Goal: Entertainment & Leisure: Consume media (video, audio)

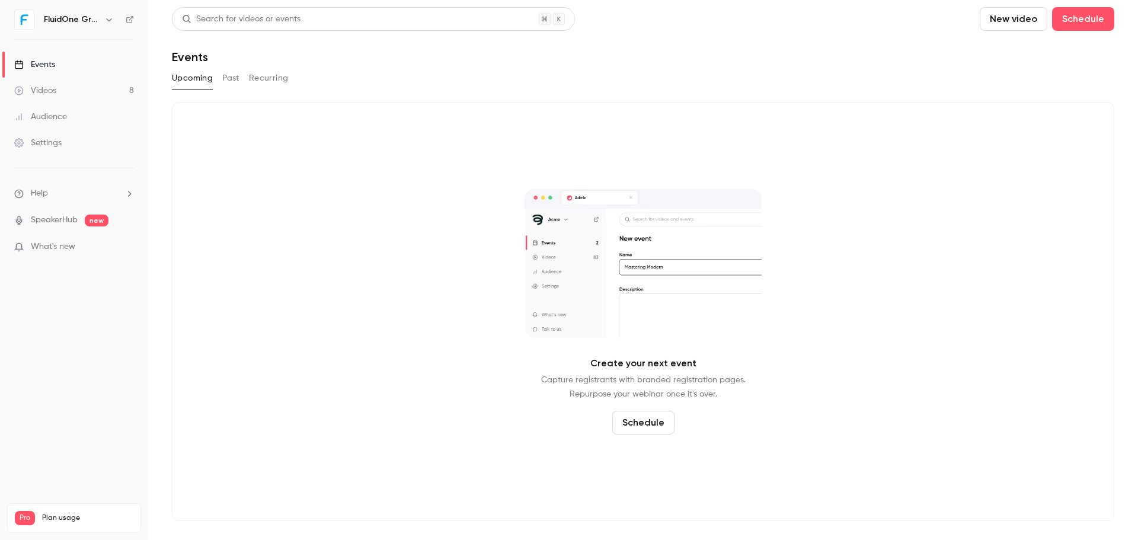
click at [105, 88] on link "Videos 8" at bounding box center [74, 91] width 148 height 26
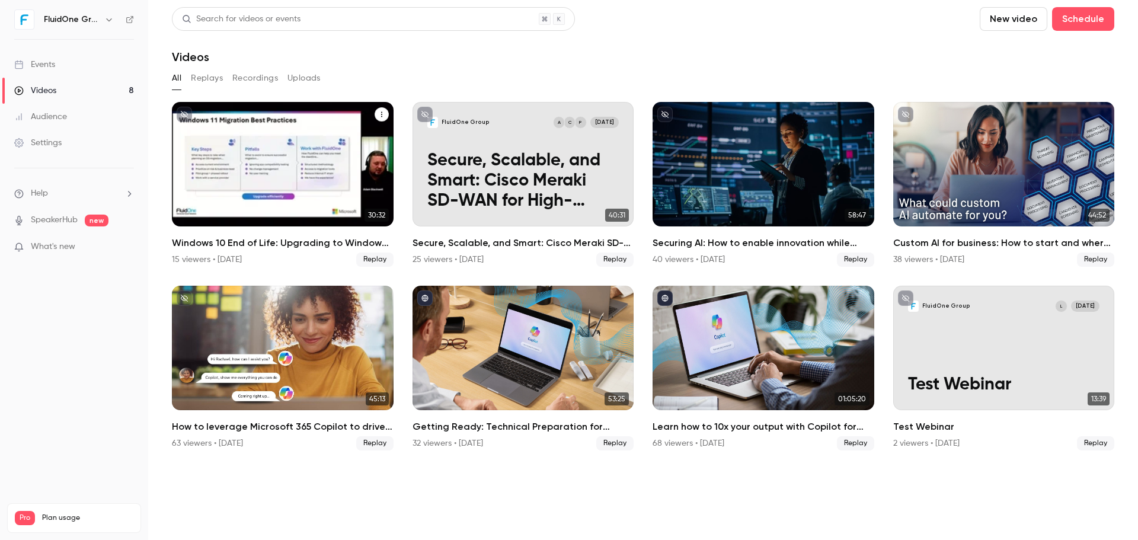
click at [230, 165] on div "Windows 10 End of Life: Upgrading to Windows 11 & the Added Value of Business P…" at bounding box center [283, 164] width 222 height 124
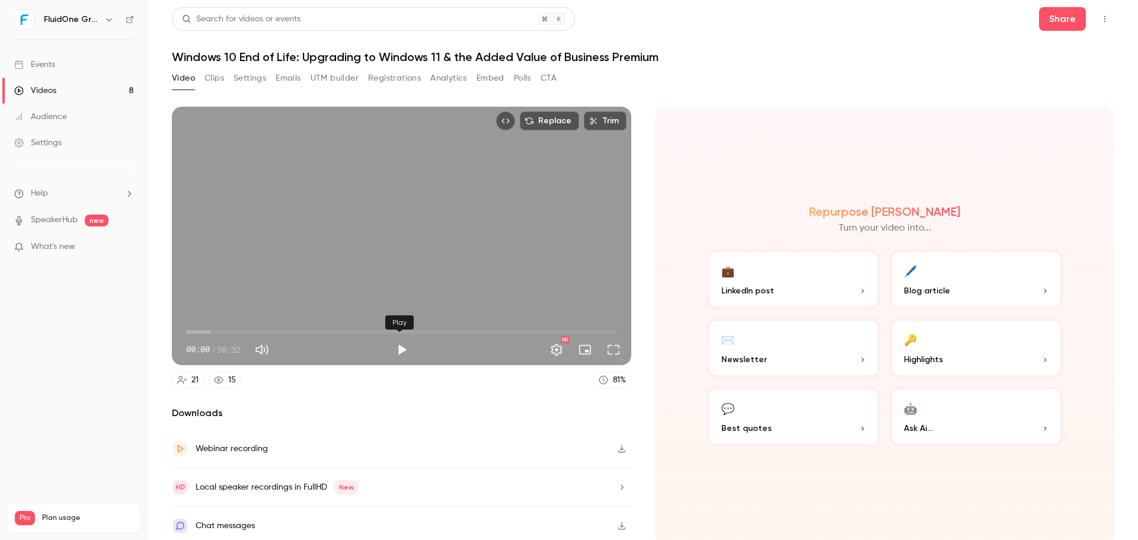
click at [396, 348] on button "Play" at bounding box center [402, 350] width 24 height 24
click at [199, 331] on span "00:04" at bounding box center [401, 331] width 431 height 19
drag, startPoint x: 613, startPoint y: 354, endPoint x: 613, endPoint y: 425, distance: 71.7
click at [613, 354] on button "Full screen" at bounding box center [613, 350] width 24 height 24
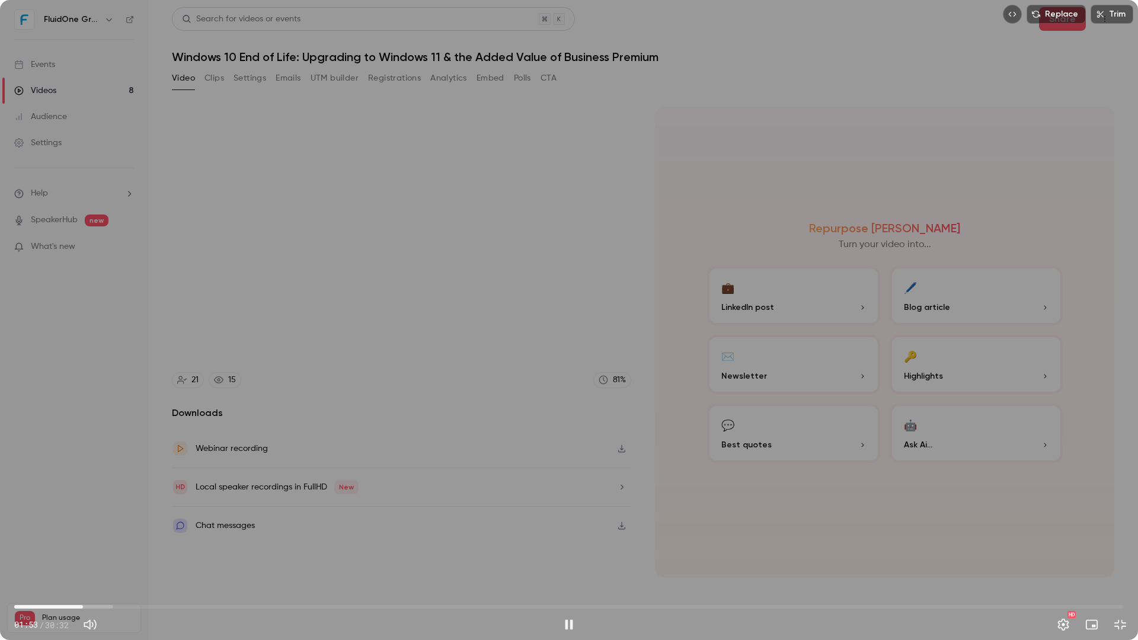
click at [83, 539] on span "01:53" at bounding box center [568, 606] width 1109 height 19
drag, startPoint x: 87, startPoint y: 606, endPoint x: 635, endPoint y: 594, distance: 548.2
click at [635, 539] on span "17:05" at bounding box center [635, 607] width 4 height 4
drag, startPoint x: 636, startPoint y: 604, endPoint x: 693, endPoint y: 601, distance: 56.9
click at [687, 539] on span "18:28" at bounding box center [686, 607] width 4 height 4
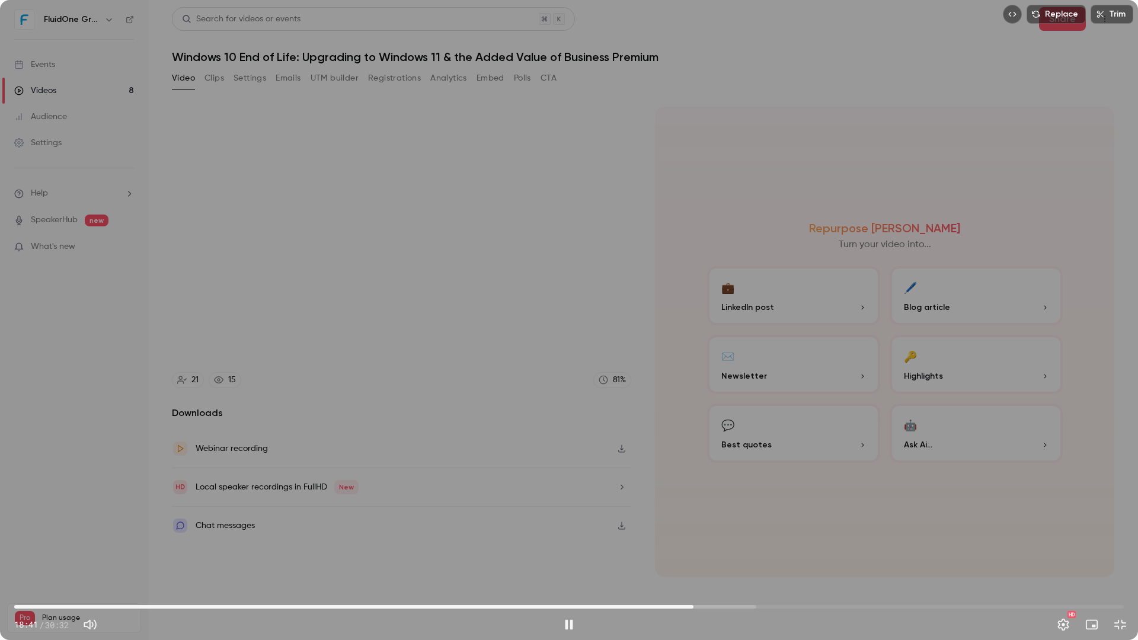
drag, startPoint x: 693, startPoint y: 609, endPoint x: 732, endPoint y: 606, distance: 38.6
click at [695, 539] on span "18:41" at bounding box center [693, 607] width 4 height 4
drag, startPoint x: 732, startPoint y: 606, endPoint x: 721, endPoint y: 607, distance: 11.3
click at [725, 539] on span "19:36" at bounding box center [727, 607] width 4 height 4
click at [703, 539] on span "18:58" at bounding box center [704, 607] width 4 height 4
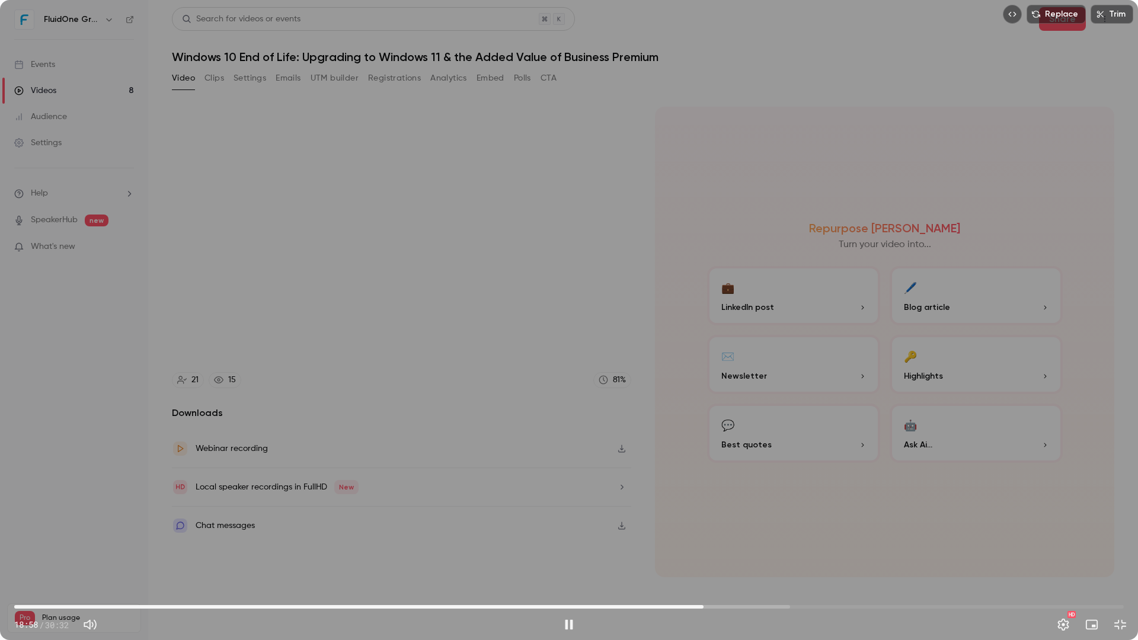
drag, startPoint x: 703, startPoint y: 609, endPoint x: 689, endPoint y: 609, distance: 14.2
click at [702, 539] on span "18:58" at bounding box center [704, 607] width 4 height 4
click at [1125, 539] on button "Exit full screen" at bounding box center [1120, 625] width 24 height 24
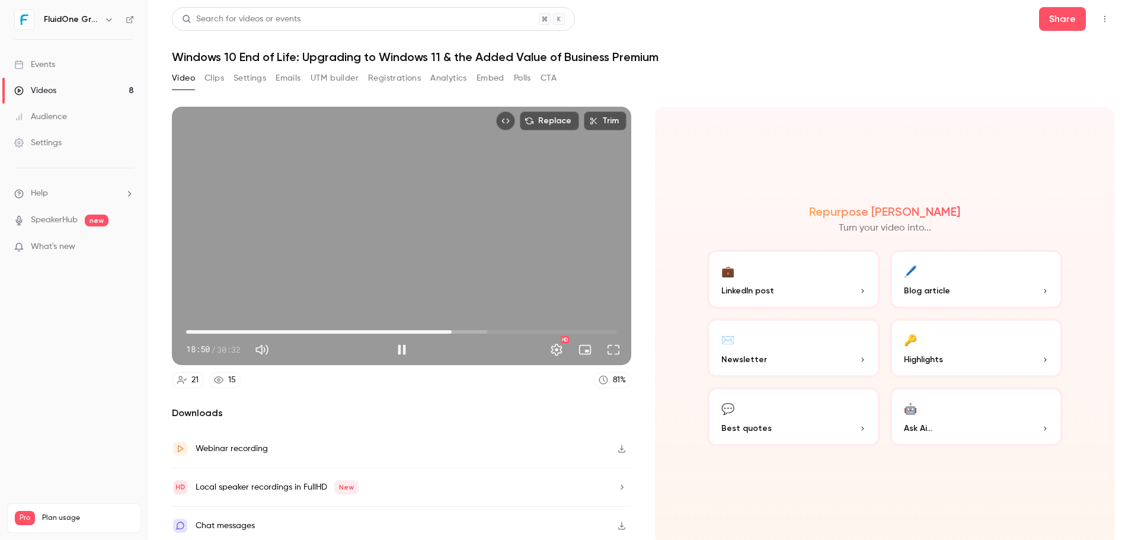
click at [470, 252] on div "Replace Trim 18:50 18:50 / 30:32 HD" at bounding box center [401, 236] width 459 height 258
click at [522, 297] on div "Replace Trim 18:50 18:50 / 30:32 HD" at bounding box center [401, 236] width 459 height 258
click at [528, 254] on div "Replace Trim 19:00 19:00 / 30:32 HD" at bounding box center [401, 236] width 459 height 258
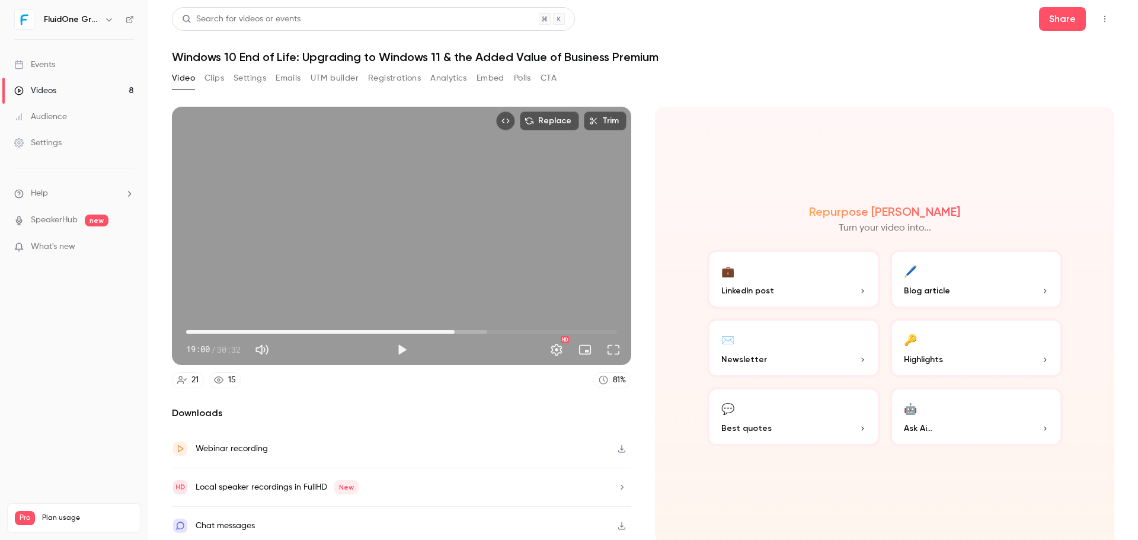
click at [367, 215] on div "Replace Trim 19:00 19:00 / 30:32 HD" at bounding box center [401, 236] width 459 height 258
click at [449, 330] on span "18:45" at bounding box center [451, 332] width 4 height 4
click at [535, 197] on div "Replace Trim 20:37 20:37 / 30:32 HD" at bounding box center [401, 236] width 459 height 258
type input "******"
click at [812, 72] on div "Video Clips Settings Emails UTM builder Registrations Analytics Embed Polls CTA" at bounding box center [643, 81] width 942 height 24
